Goal: Download file/media

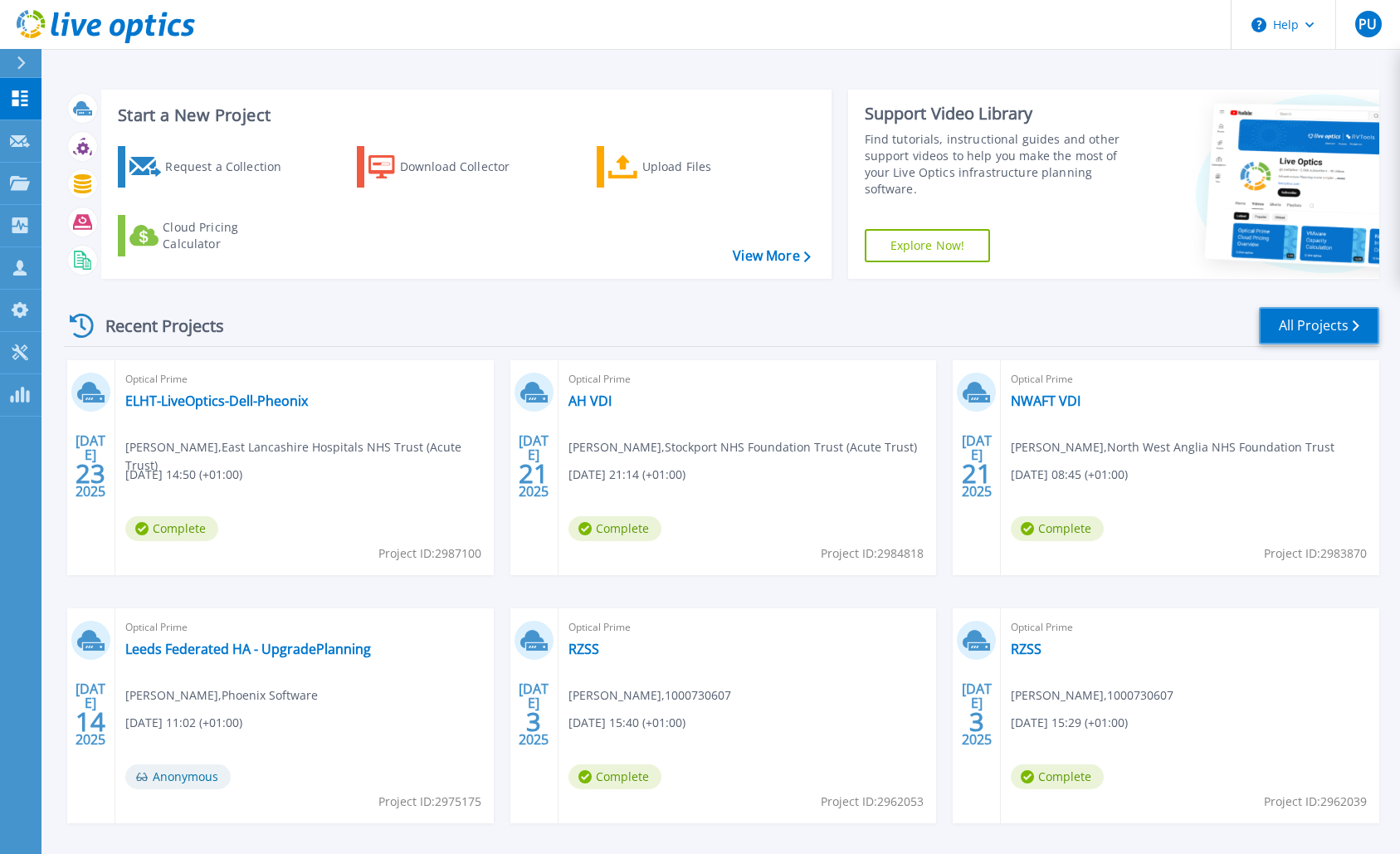
drag, startPoint x: 0, startPoint y: 0, endPoint x: 1324, endPoint y: 334, distance: 1365.5
click at [1324, 334] on link "All Projects" at bounding box center [1319, 325] width 120 height 37
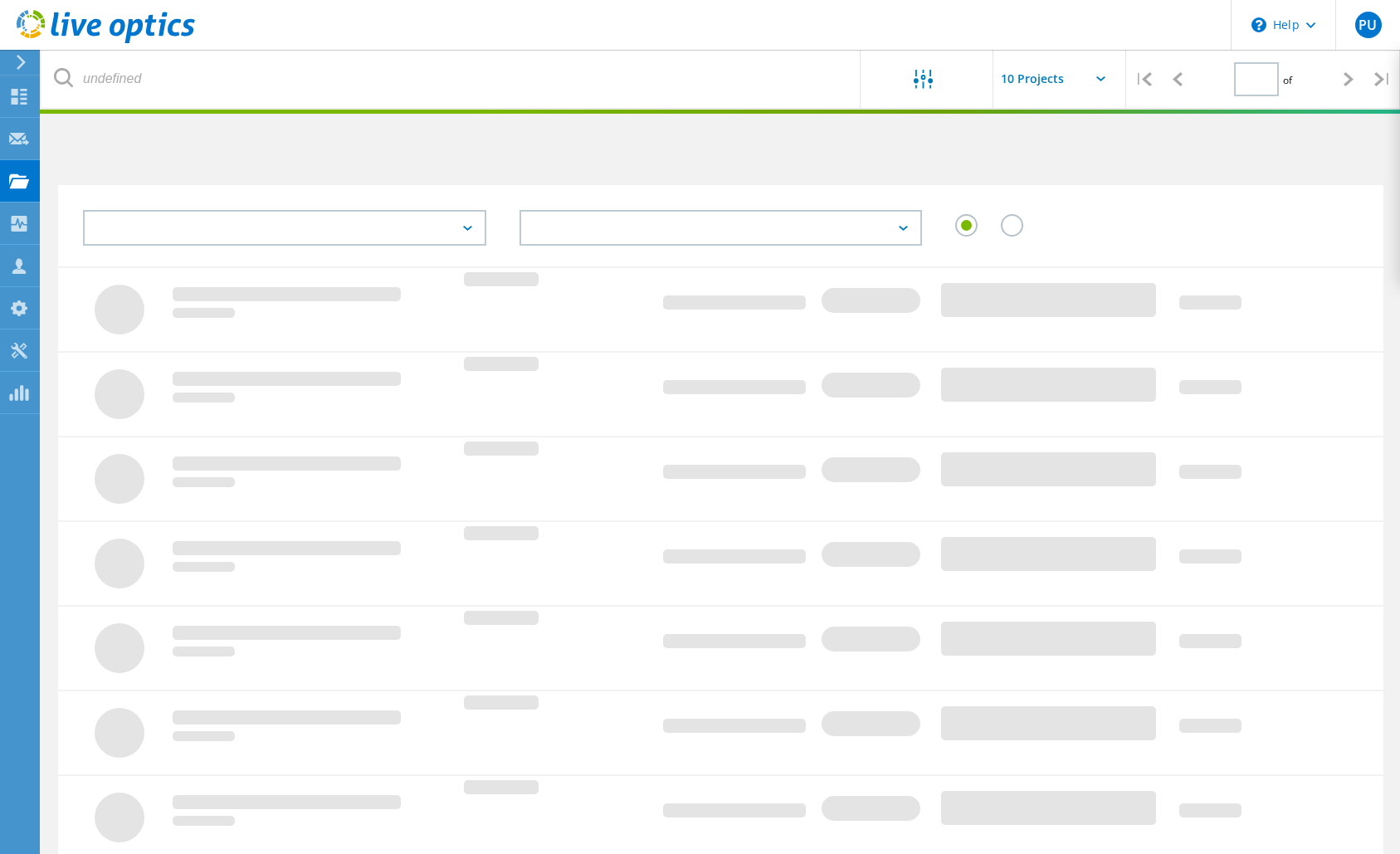
type input "1"
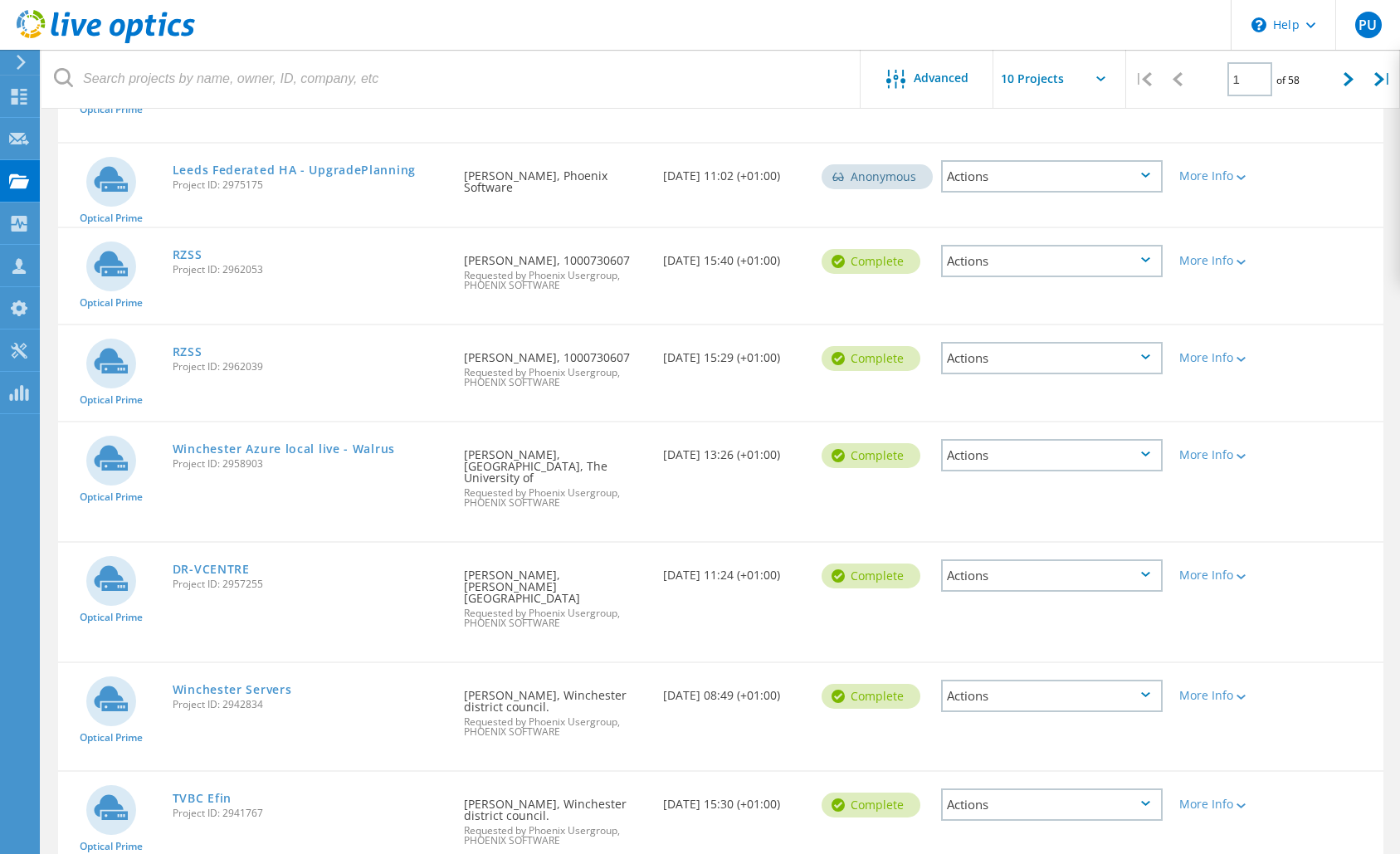
scroll to position [557, 0]
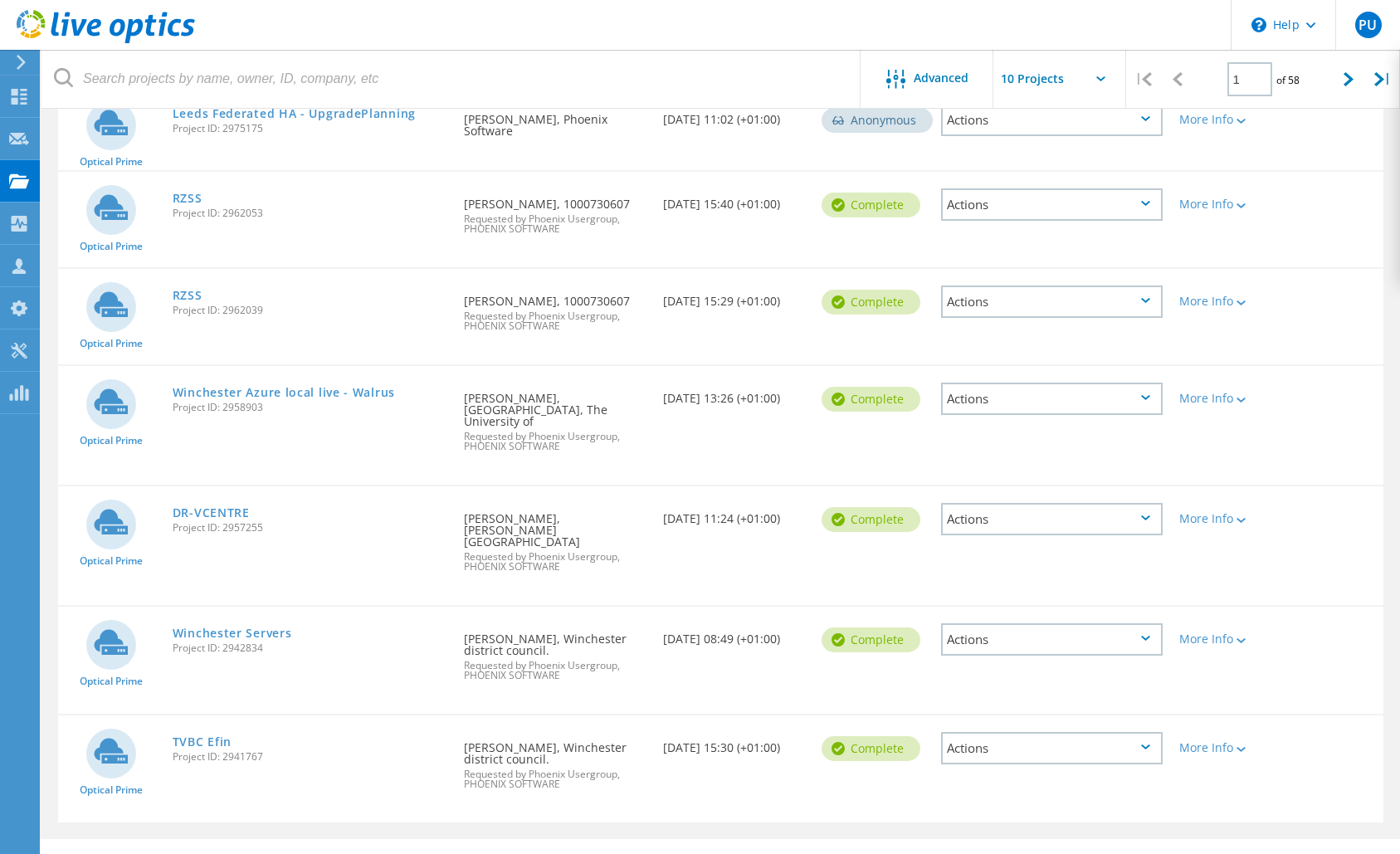
click at [1100, 79] on icon at bounding box center [1101, 79] width 9 height 5
click at [1066, 84] on input "text" at bounding box center [1077, 79] width 166 height 58
click at [1040, 201] on div "Show 40 Projects" at bounding box center [1076, 204] width 164 height 27
type input "Show 40 Projects"
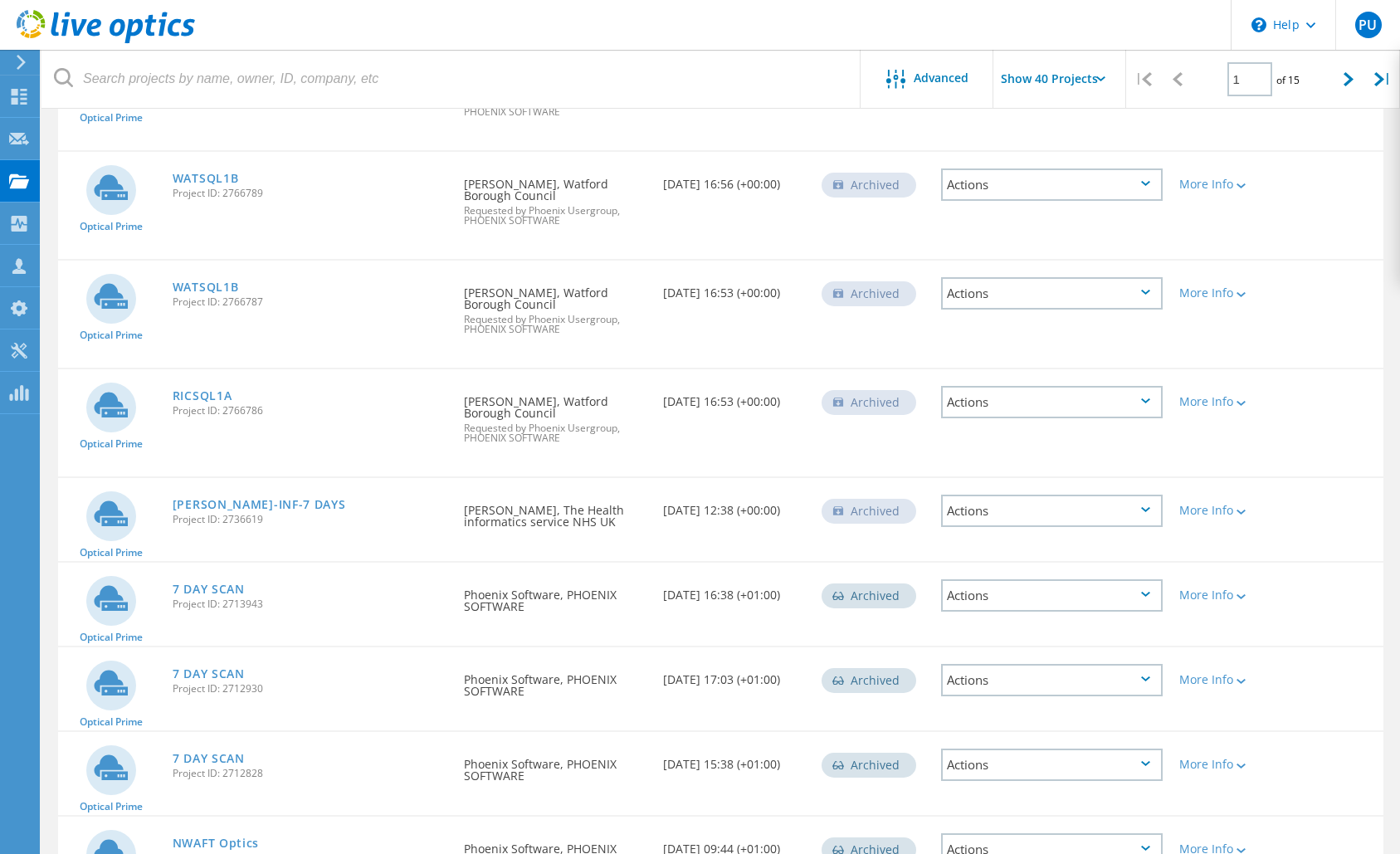
scroll to position [3472, 0]
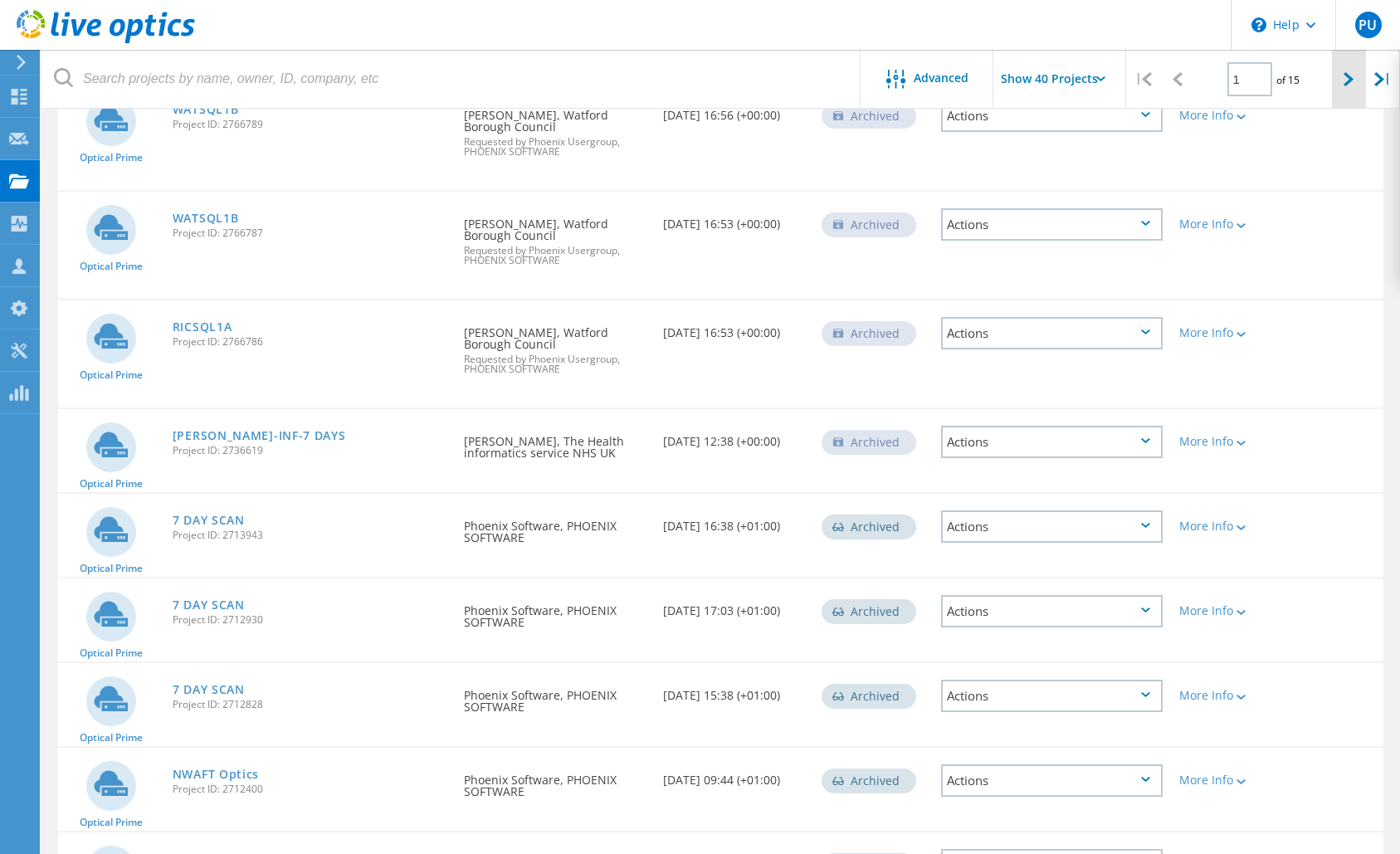
click at [1339, 88] on div at bounding box center [1349, 79] width 34 height 59
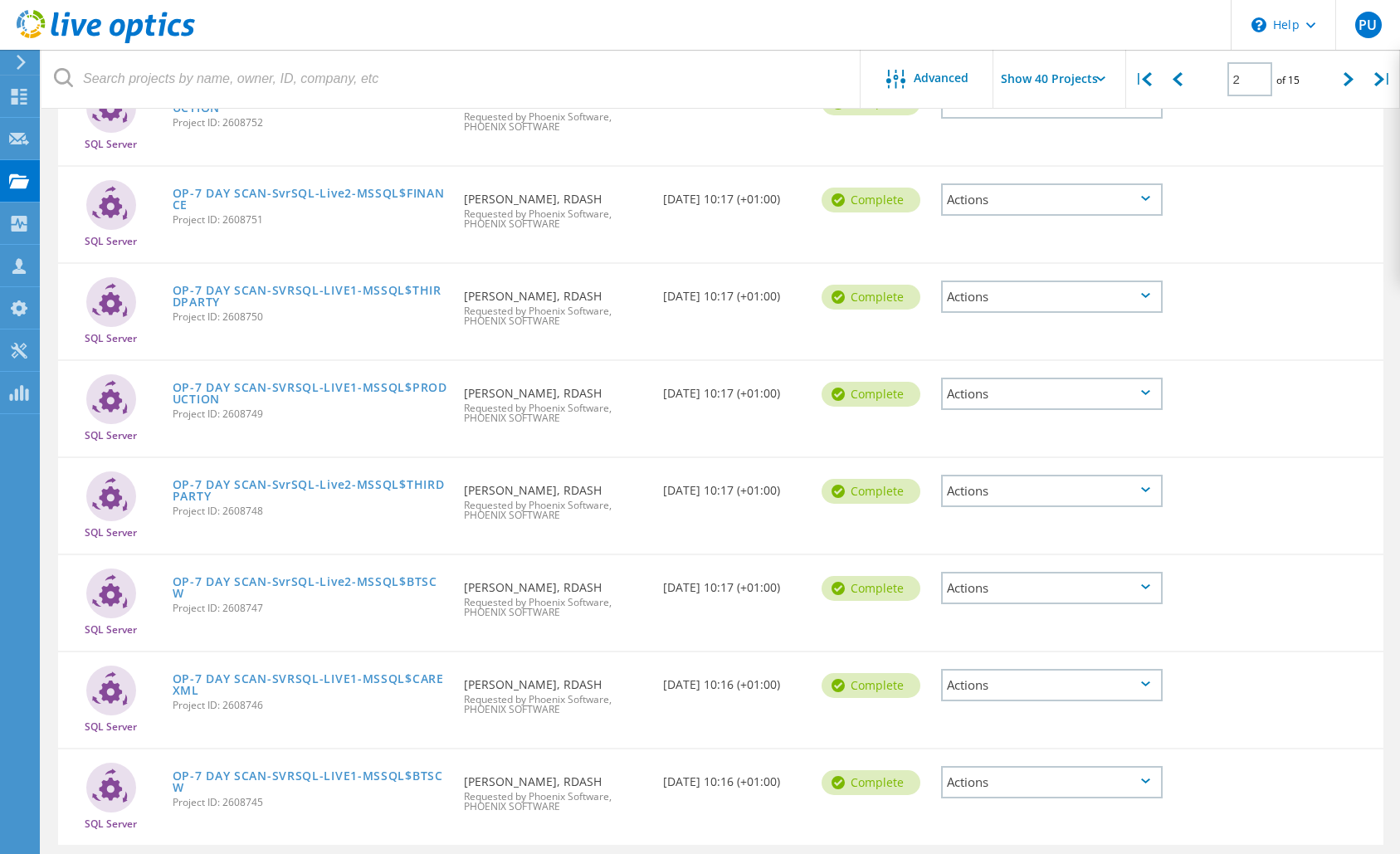
scroll to position [3437, 0]
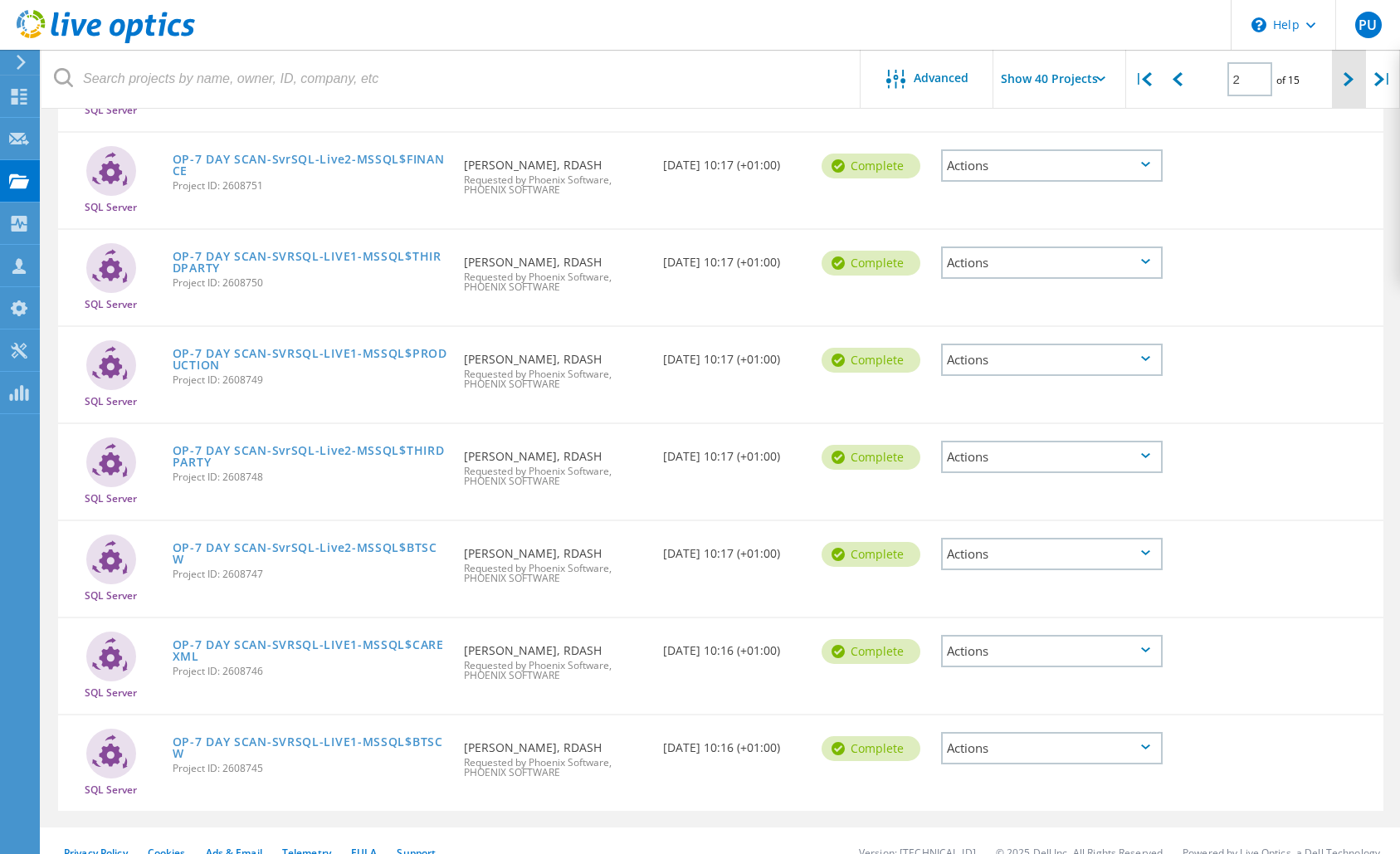
click at [1341, 79] on div at bounding box center [1349, 79] width 34 height 59
type input "3"
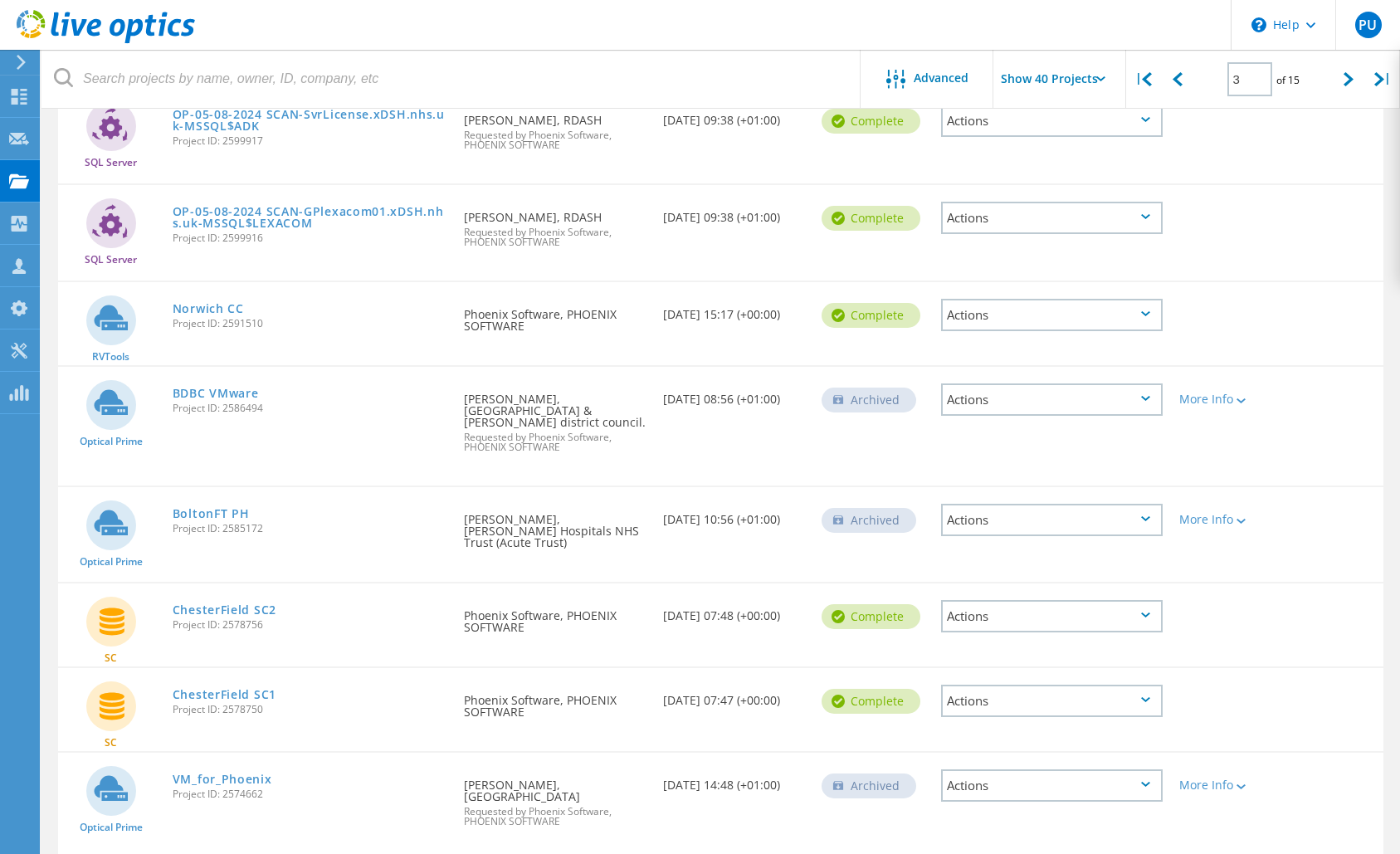
scroll to position [830, 0]
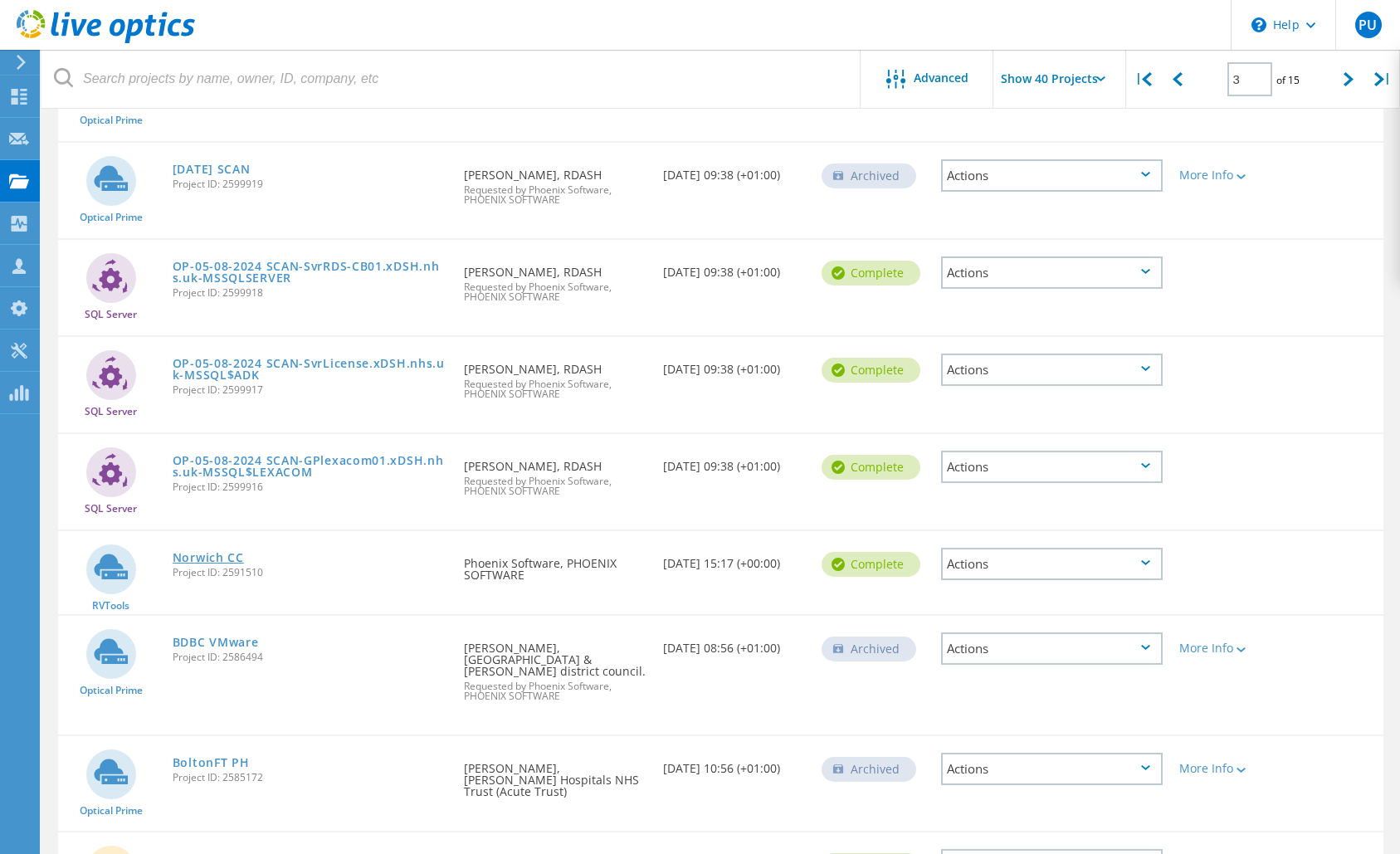
click at [224, 562] on link "Norwich CC" at bounding box center [208, 557] width 71 height 12
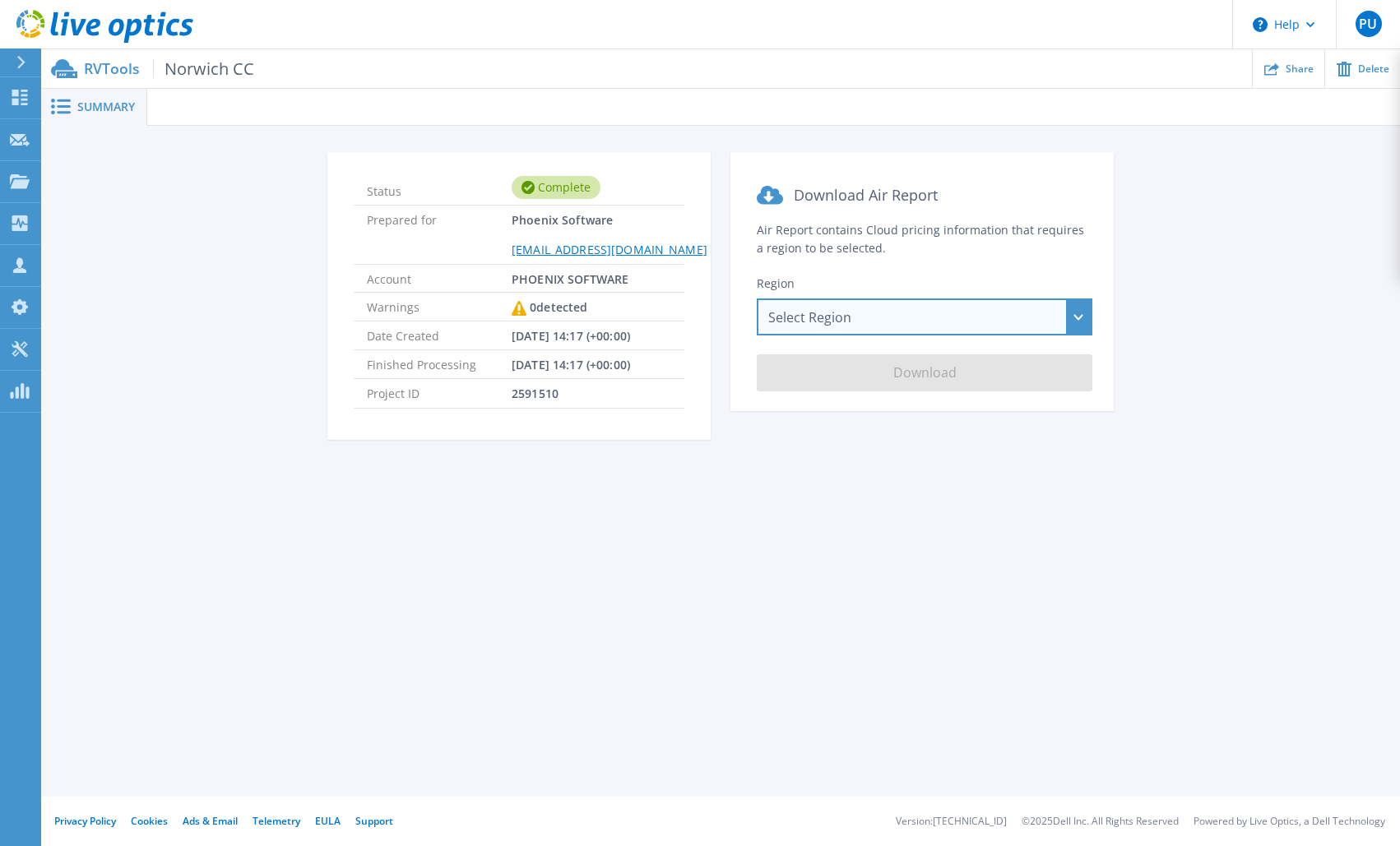
click at [1082, 315] on div "Select Region Asia Pacific (Hong Kong) Asia Pacific (Mumbai) Asia Pacific (Seou…" at bounding box center [924, 317] width 335 height 37
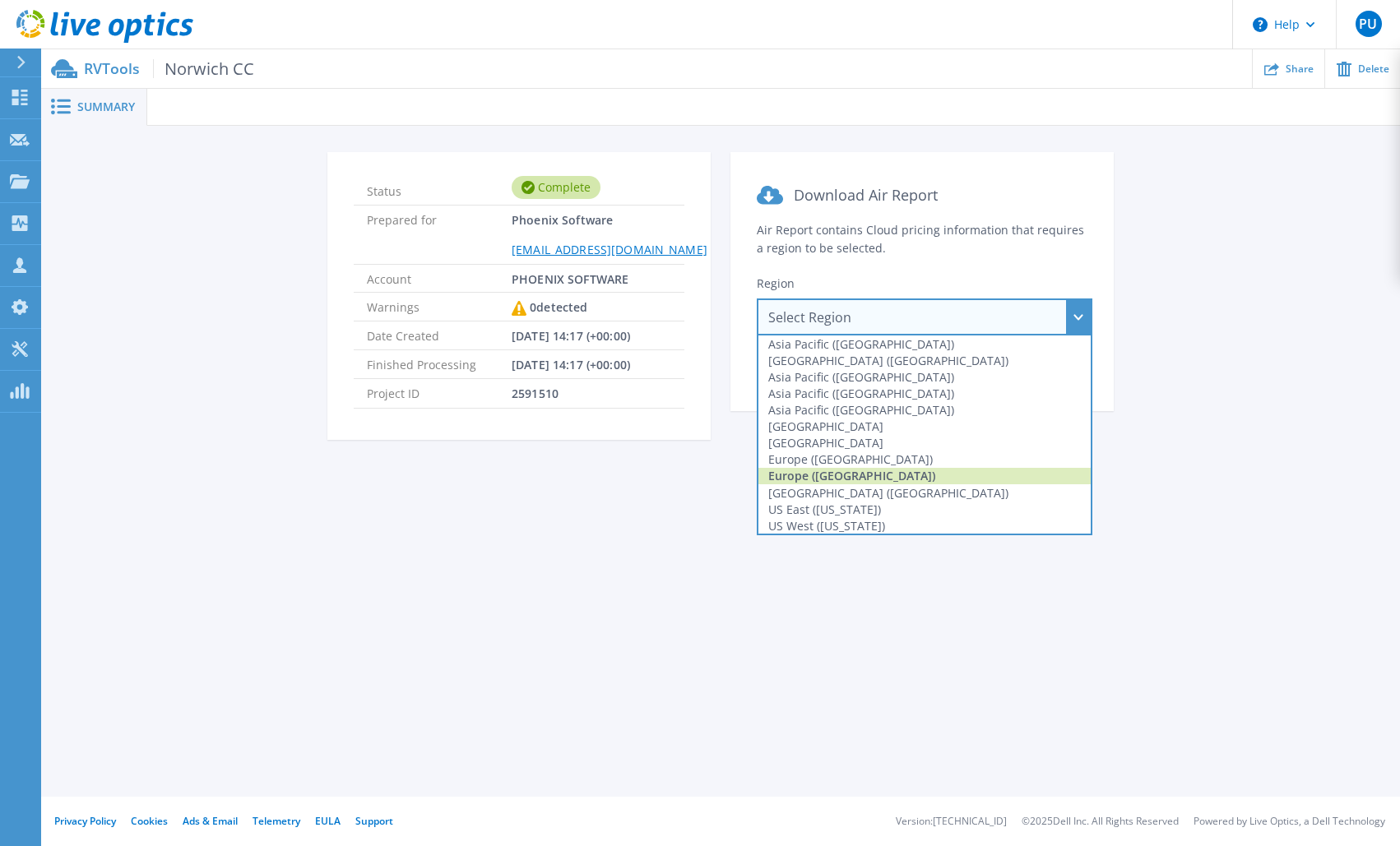
click at [853, 480] on div "Europe (London)" at bounding box center [924, 476] width 332 height 16
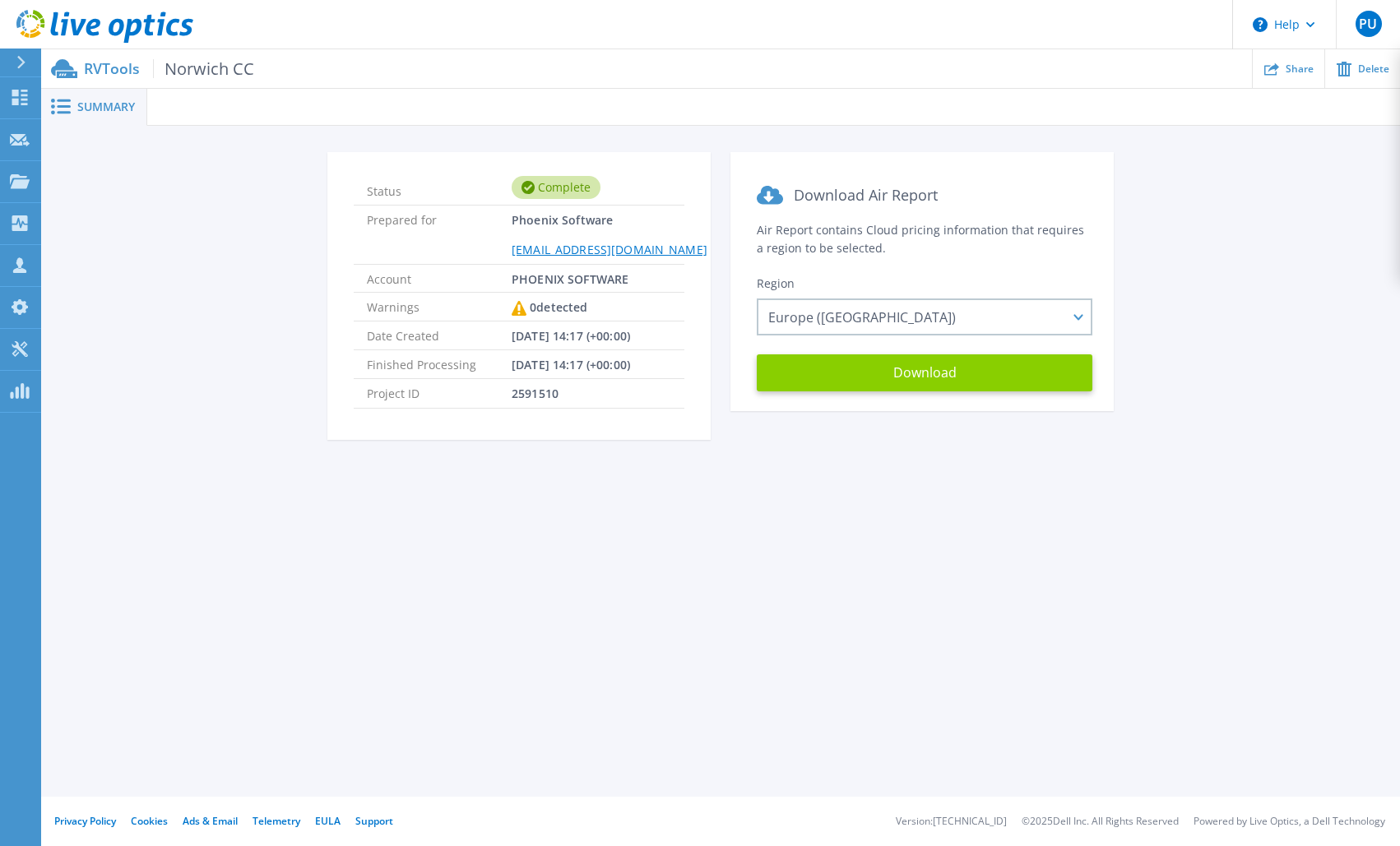
click at [971, 373] on button "Download" at bounding box center [924, 372] width 335 height 37
click at [904, 373] on button "Download" at bounding box center [924, 372] width 335 height 37
drag, startPoint x: 1279, startPoint y: 596, endPoint x: 1210, endPoint y: 527, distance: 97.6
click at [1279, 596] on div "Summary Status Complete Prepared for Phoenix Software assessments@phoenixs.co.u…" at bounding box center [720, 398] width 1359 height 797
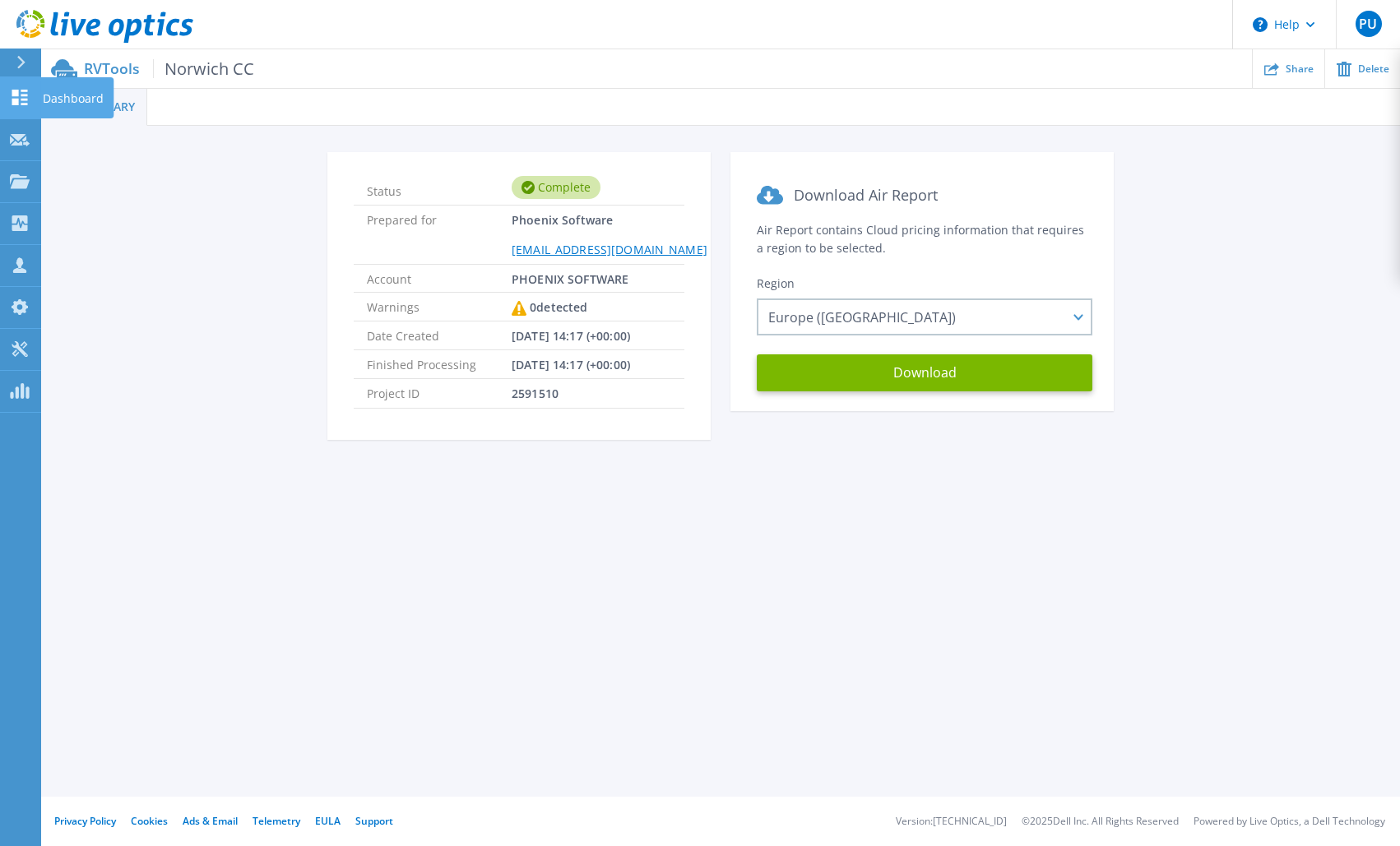
click at [15, 97] on icon at bounding box center [20, 97] width 15 height 15
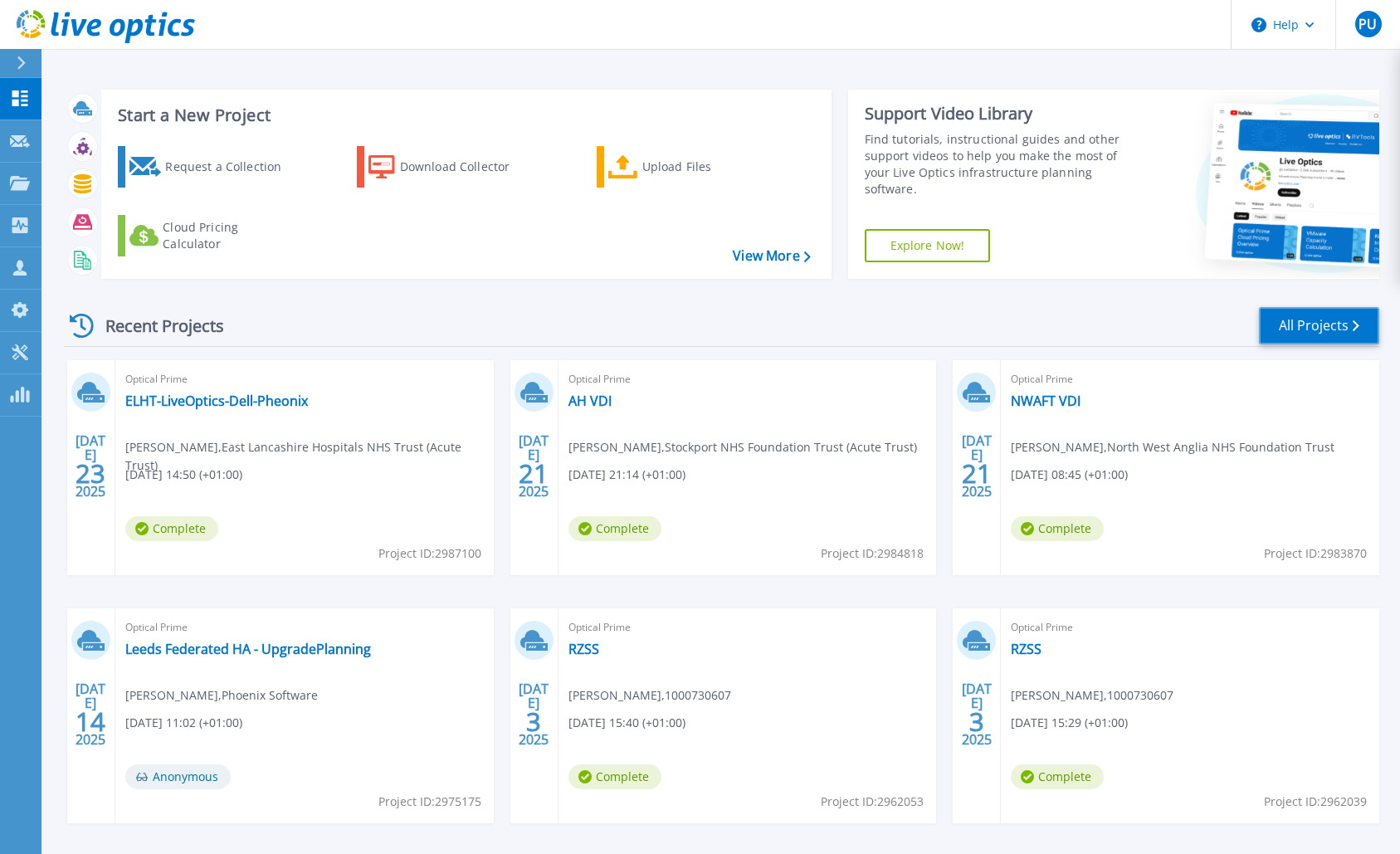
click at [1343, 322] on link "All Projects" at bounding box center [1319, 325] width 120 height 37
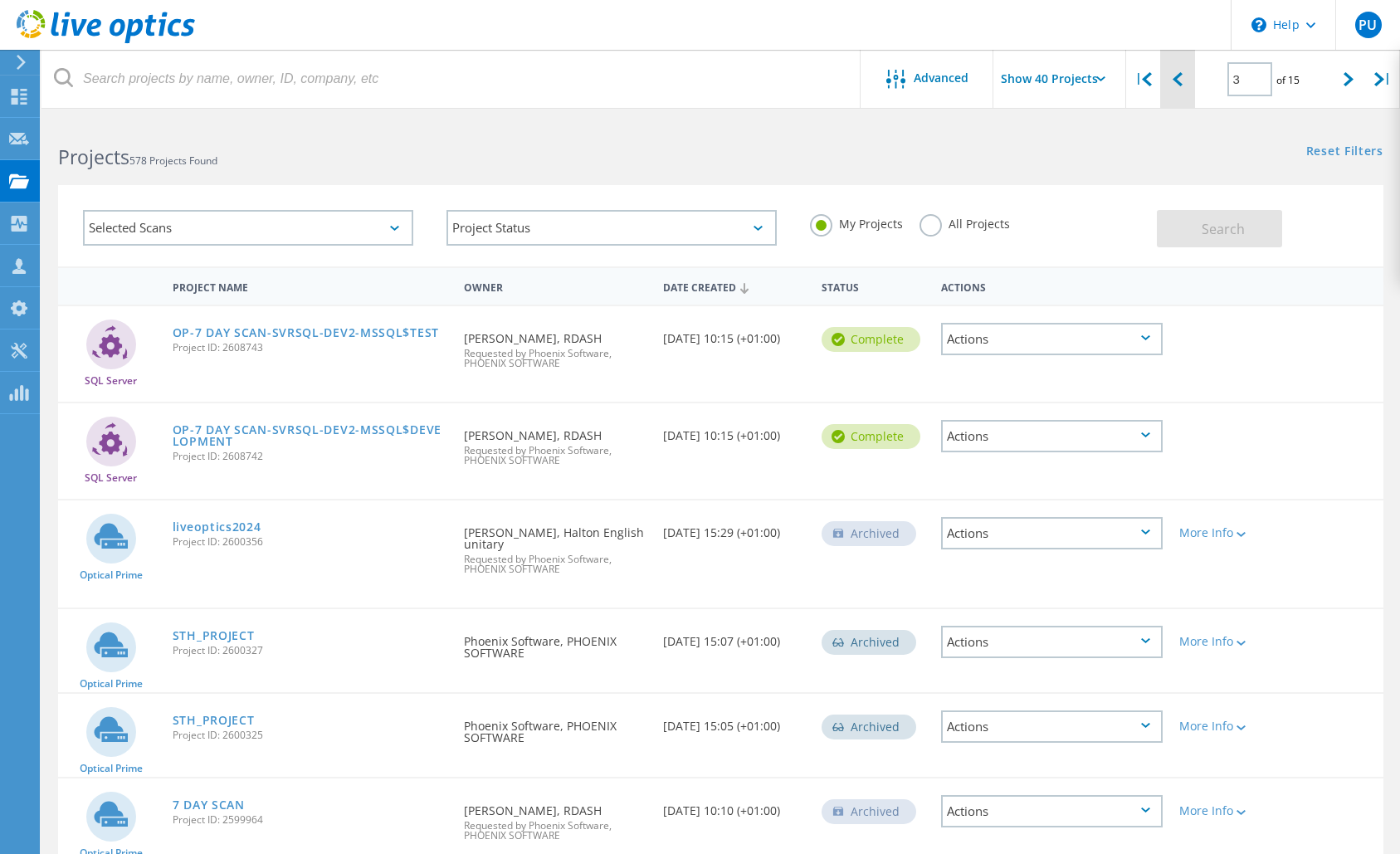
click at [1189, 85] on div at bounding box center [1177, 79] width 34 height 59
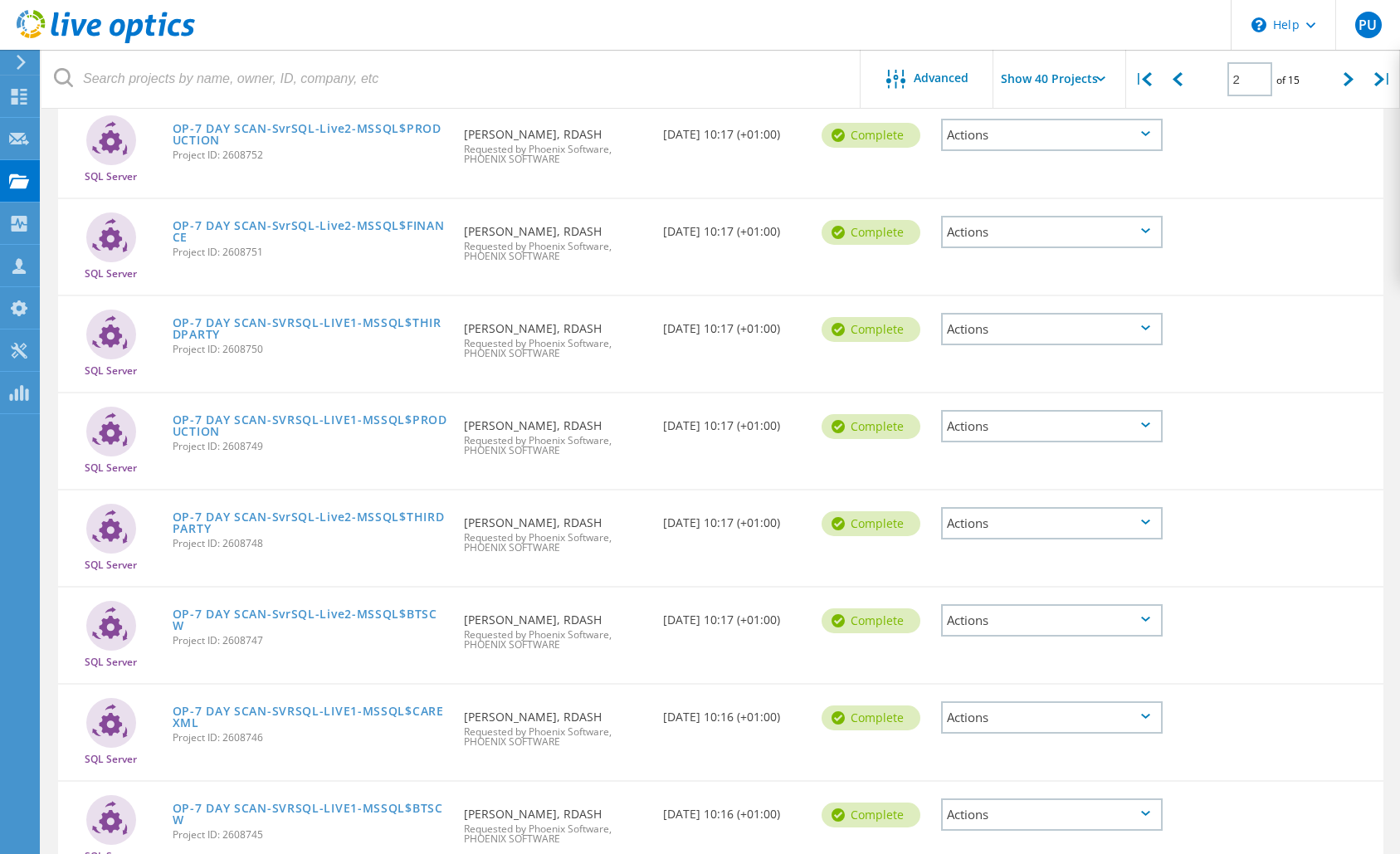
scroll to position [3437, 0]
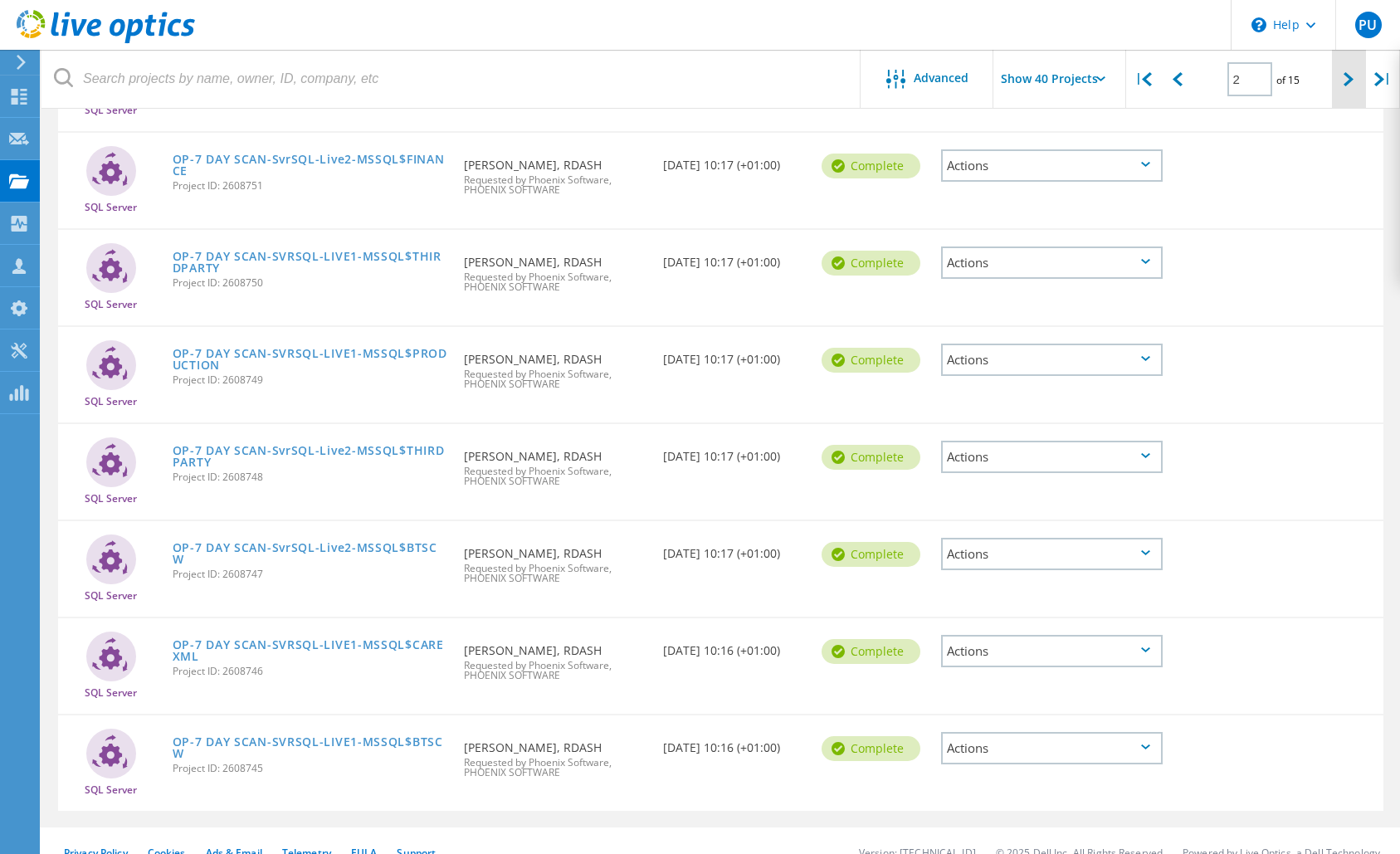
click at [1347, 89] on div at bounding box center [1349, 79] width 34 height 59
type input "3"
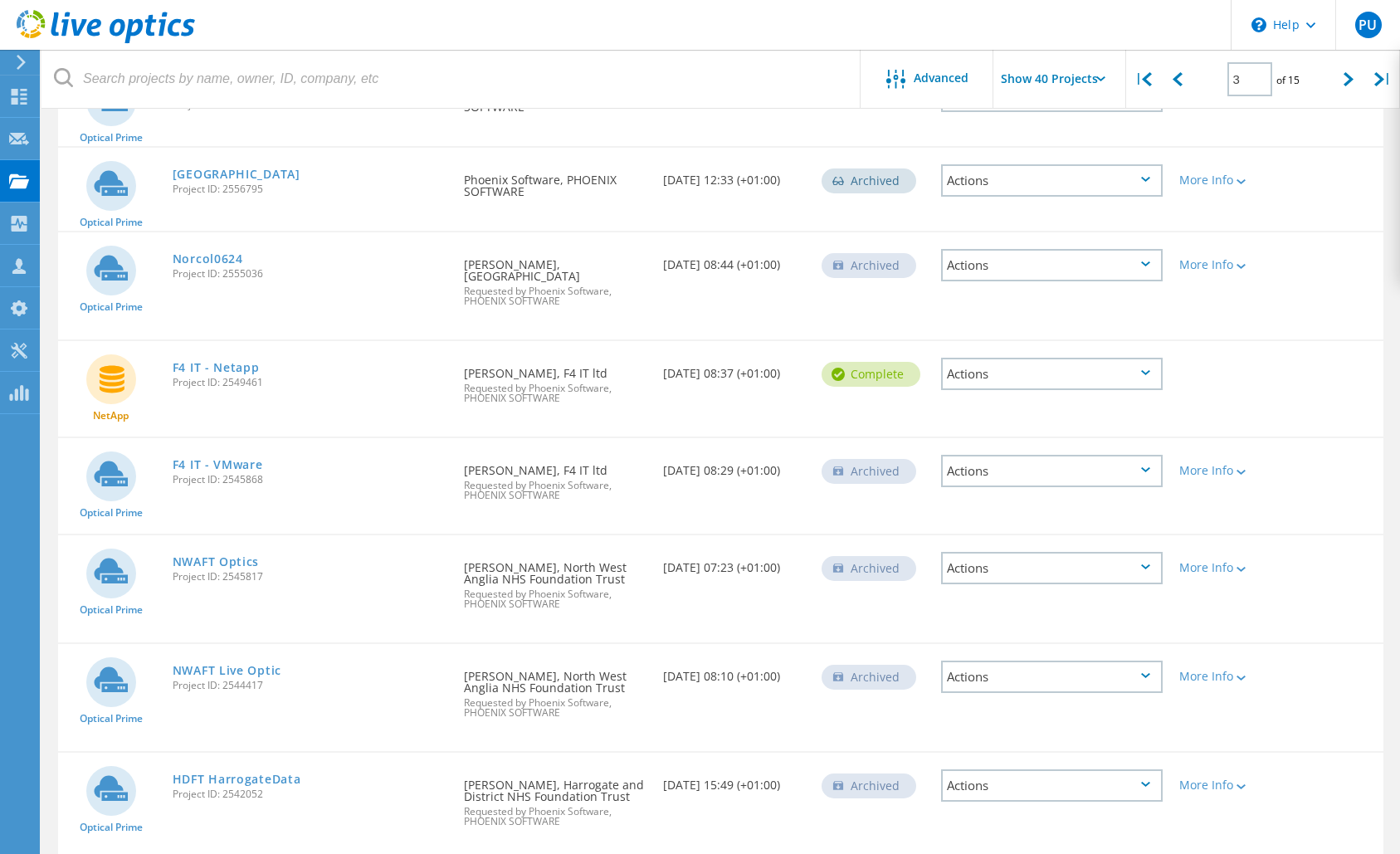
scroll to position [2490, 0]
